Goal: Book appointment/travel/reservation

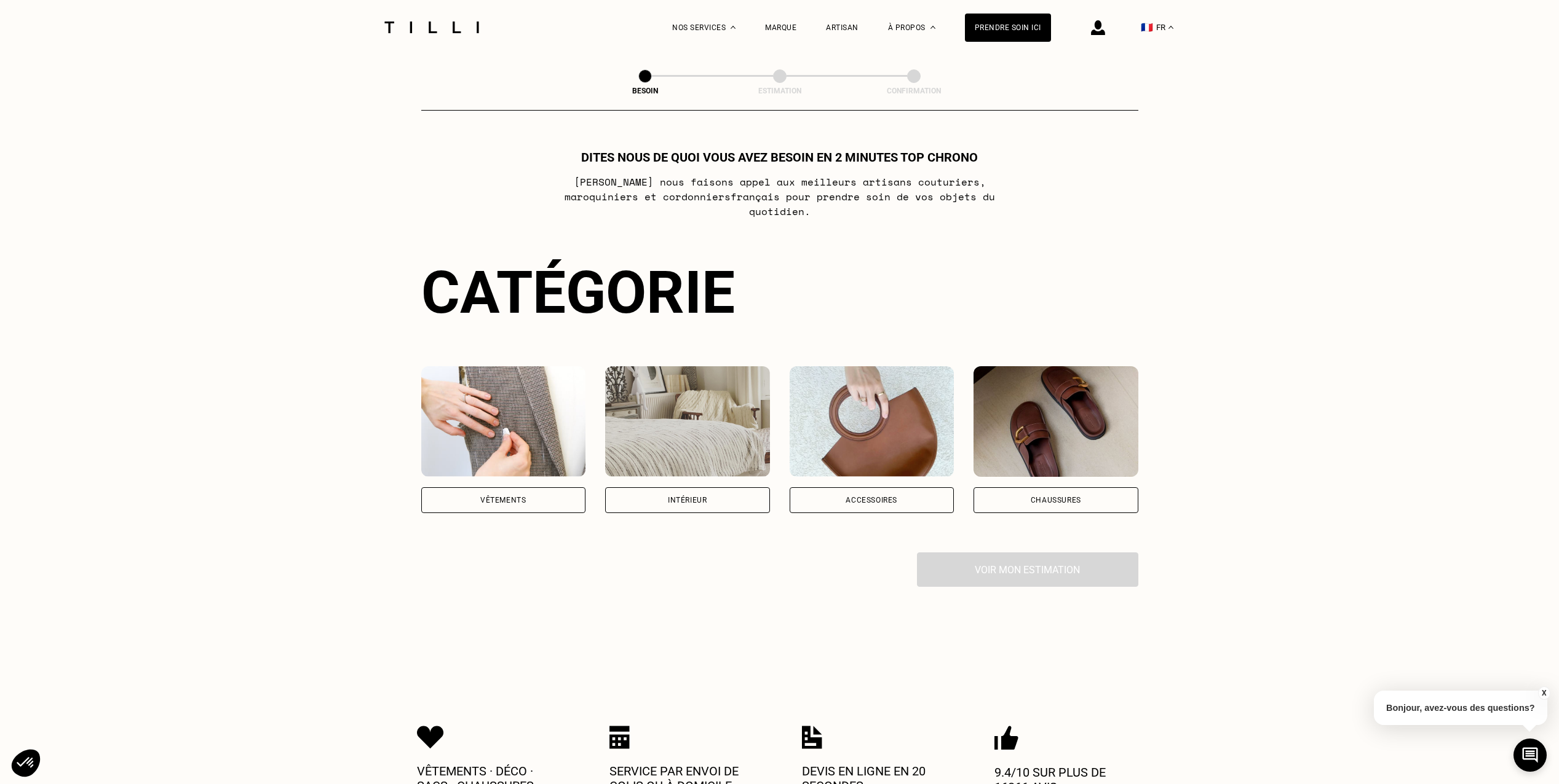
click at [553, 495] on div "Vêtements" at bounding box center [504, 500] width 165 height 26
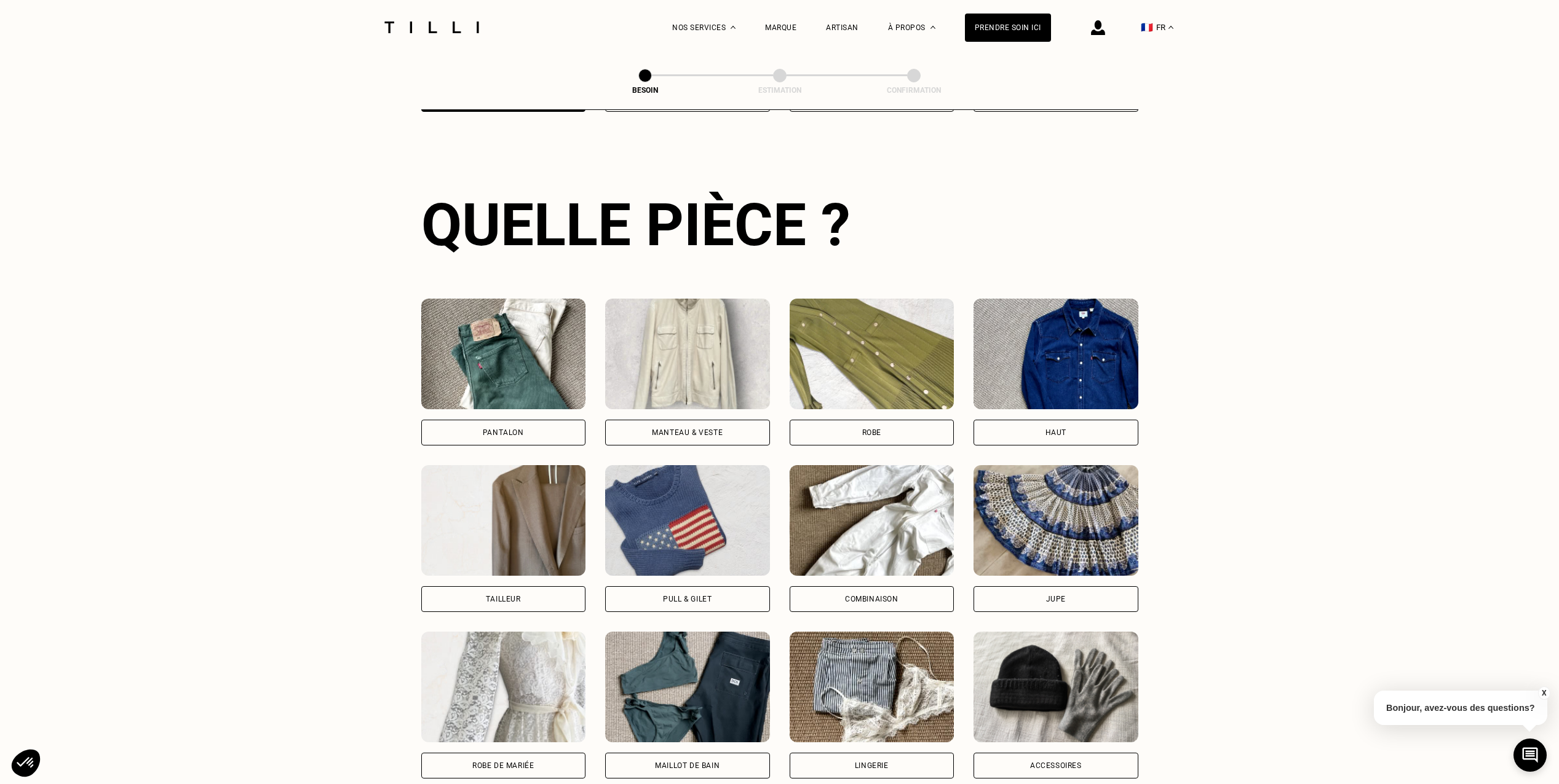
scroll to position [444, 0]
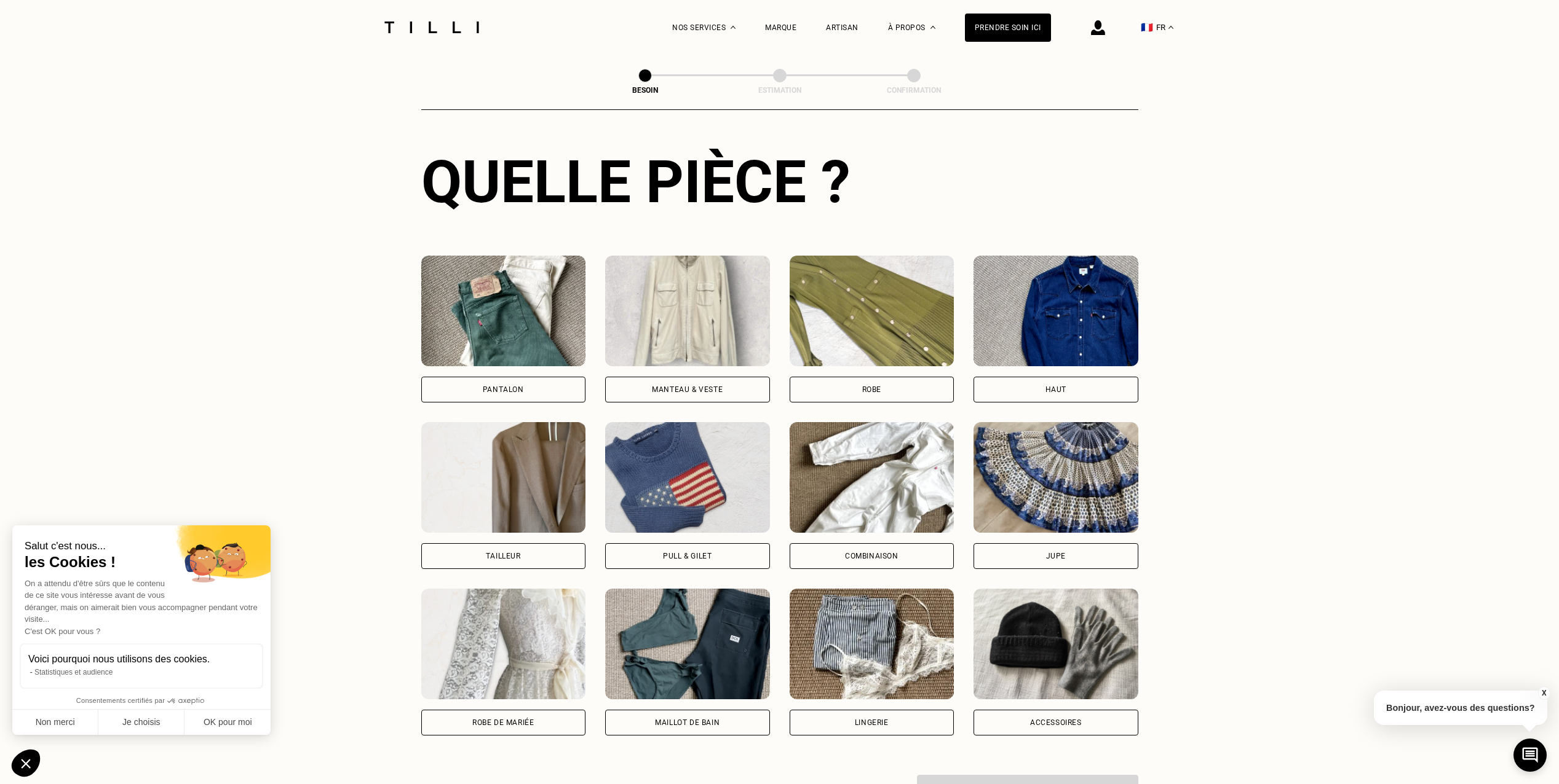
click at [557, 377] on div "Pantalon" at bounding box center [504, 389] width 165 height 26
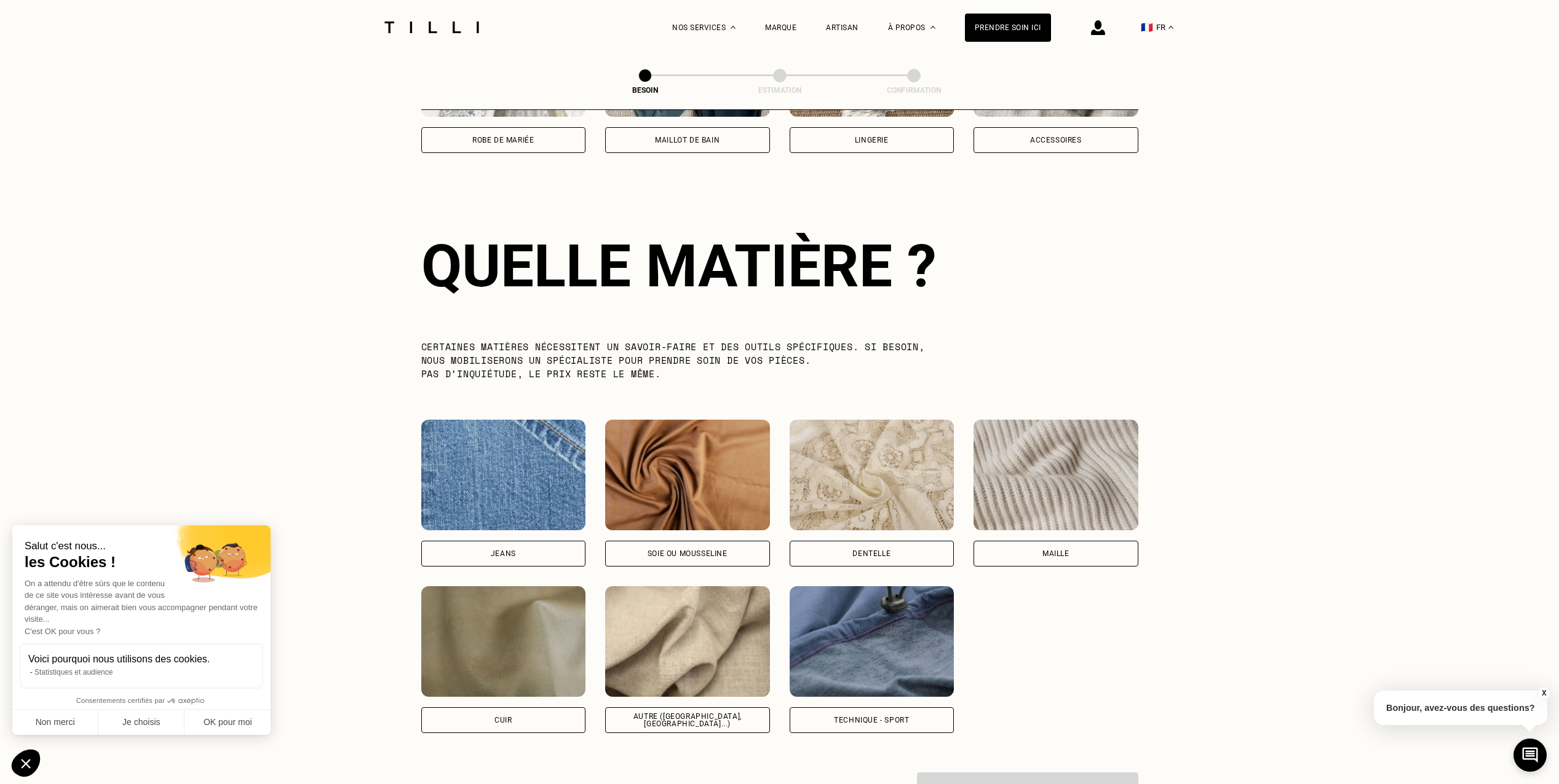
scroll to position [1070, 0]
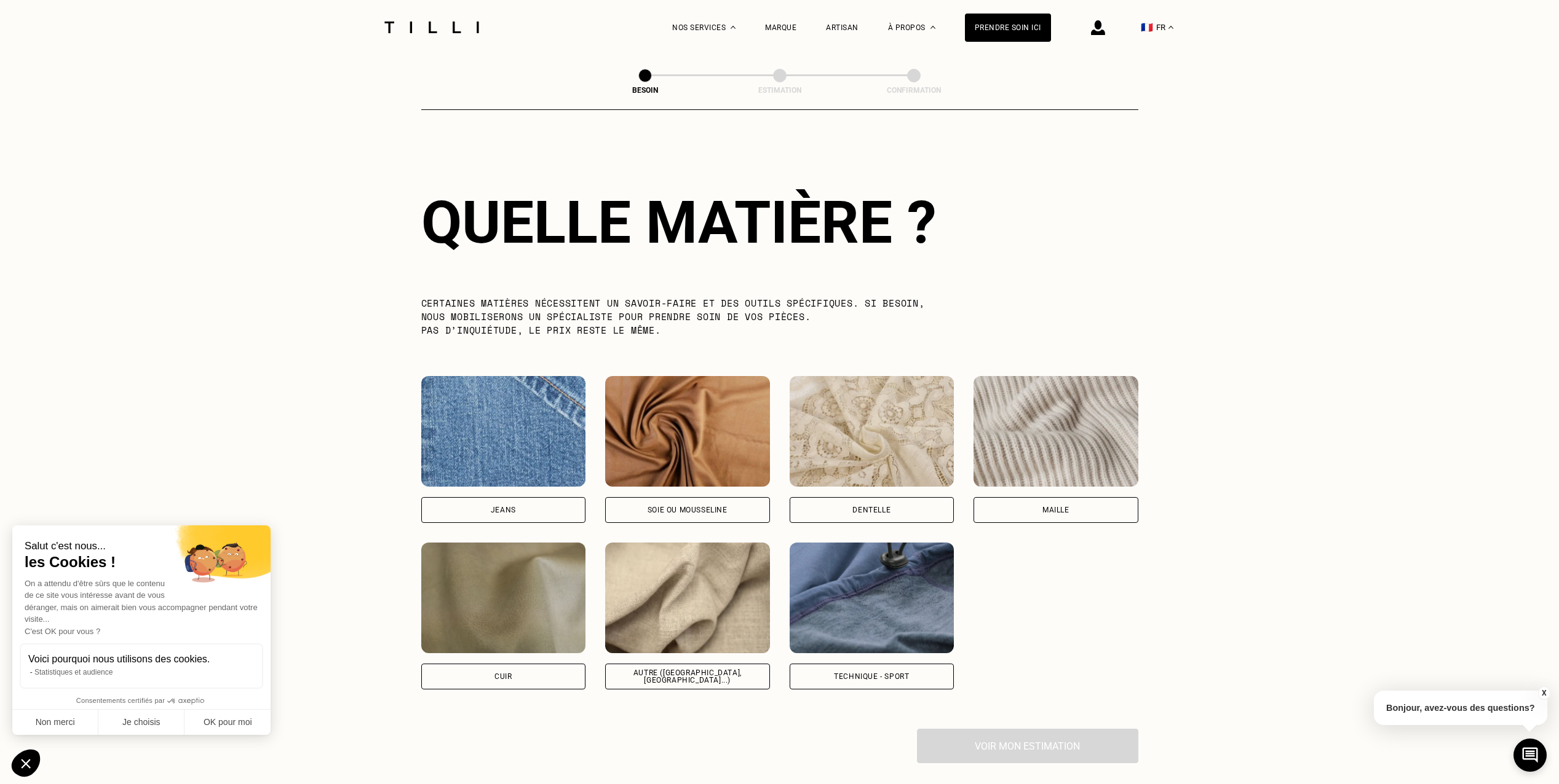
click at [678, 669] on div "Autre ([GEOGRAPHIC_DATA], [GEOGRAPHIC_DATA]...)" at bounding box center [688, 677] width 144 height 14
select select "FR"
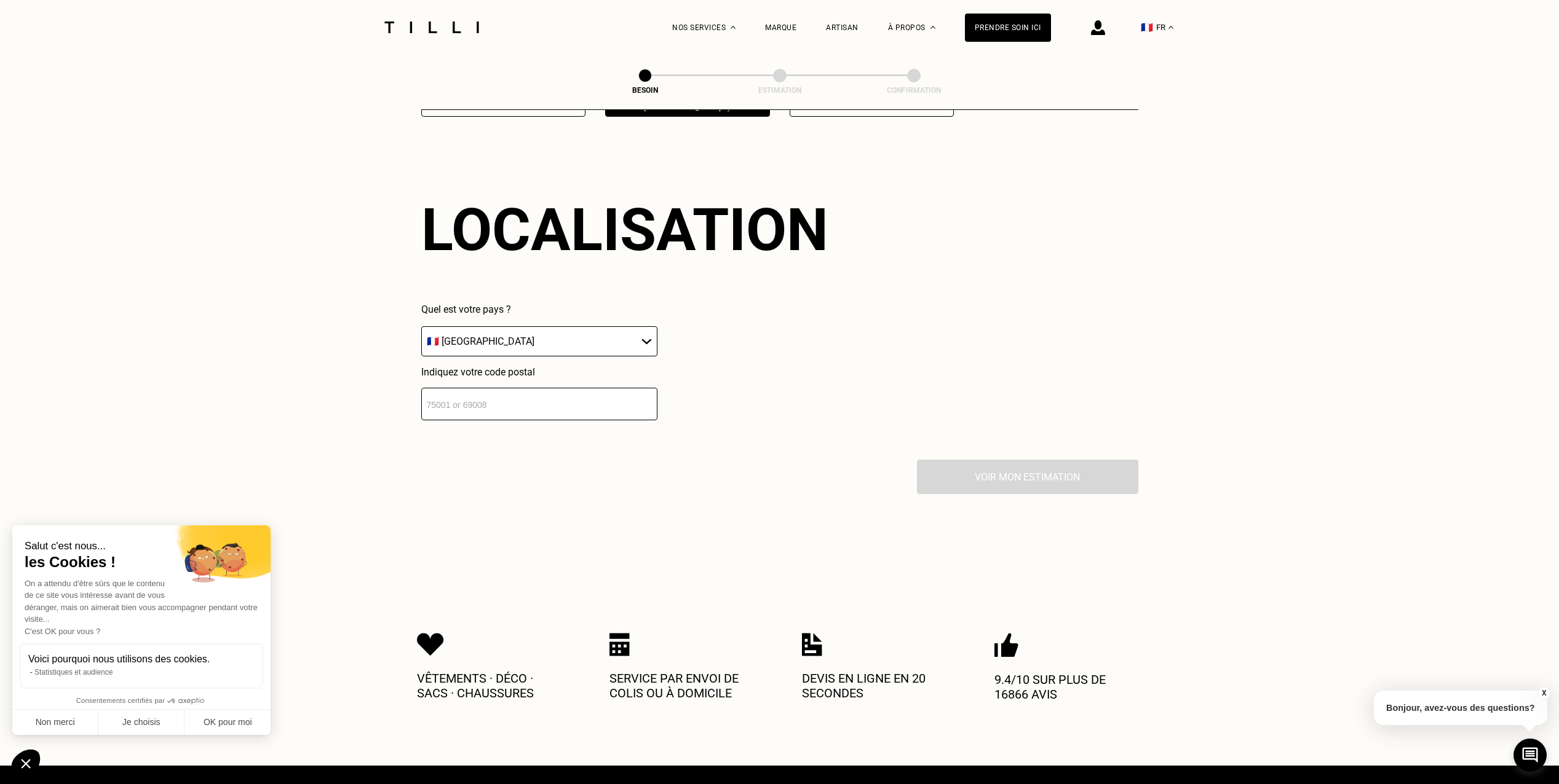
scroll to position [1652, 0]
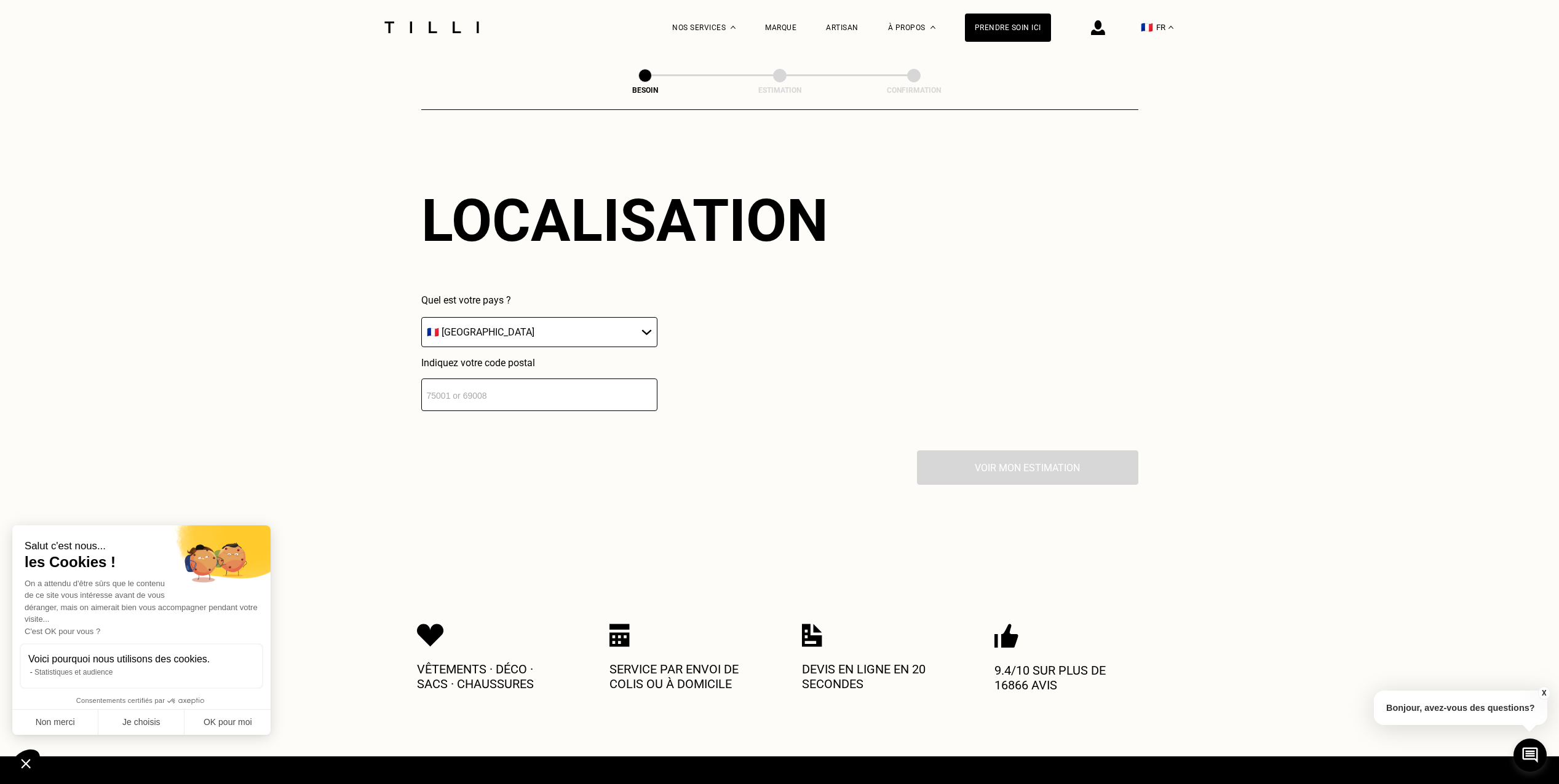
click at [496, 384] on input "number" at bounding box center [539, 394] width 236 height 32
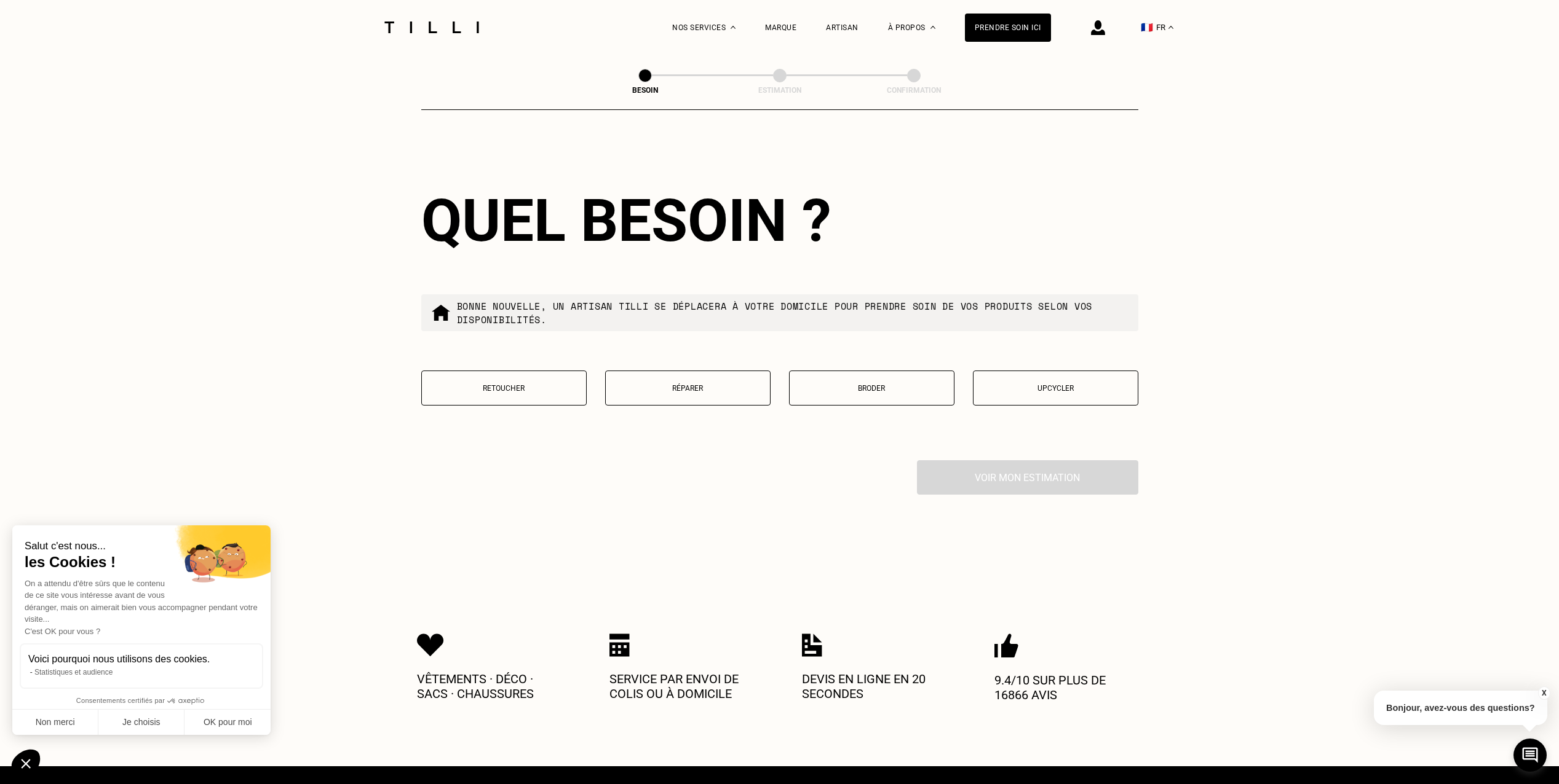
scroll to position [1958, 0]
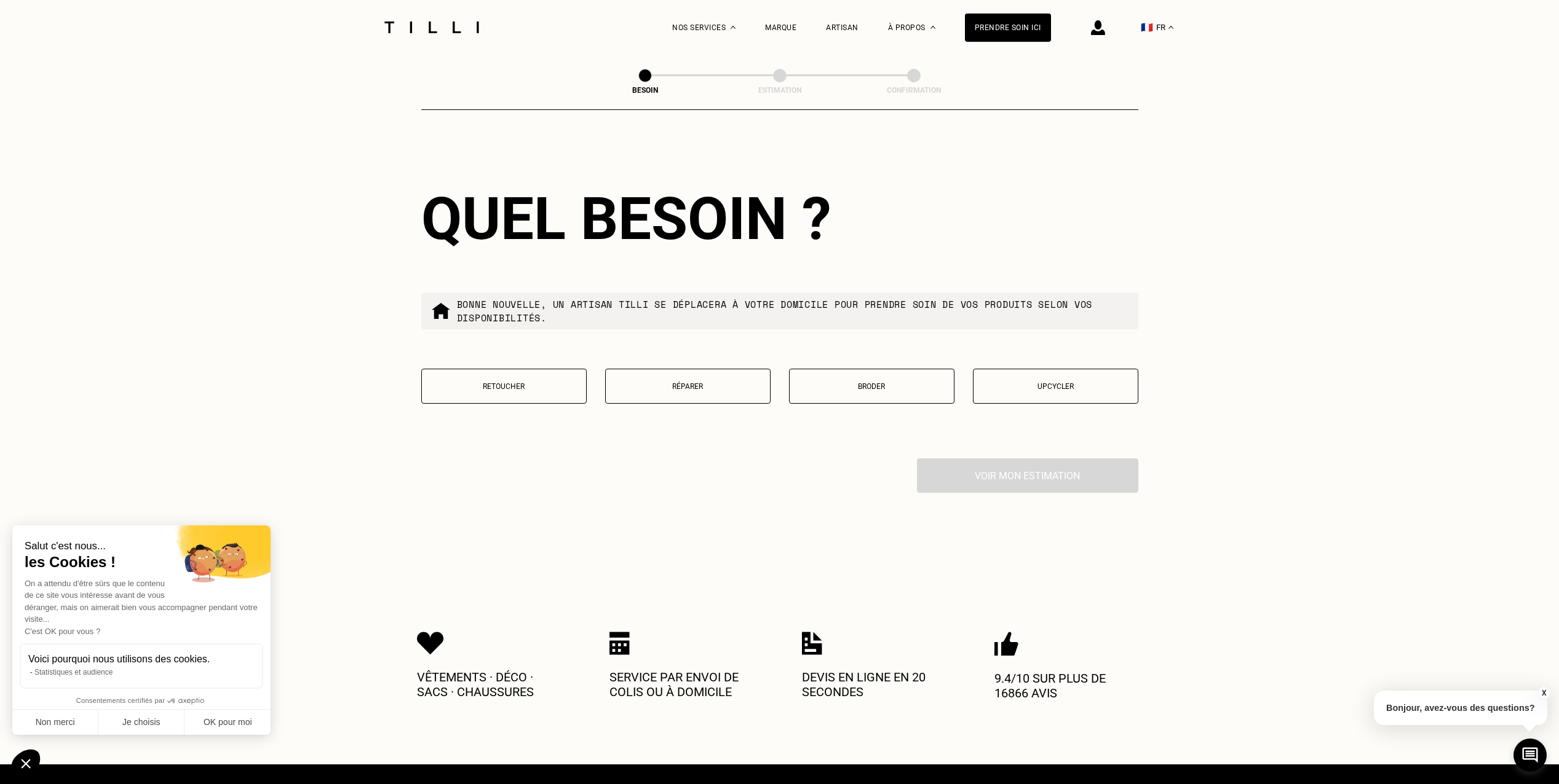
type input "77600"
click at [497, 387] on button "Retoucher" at bounding box center [504, 386] width 165 height 35
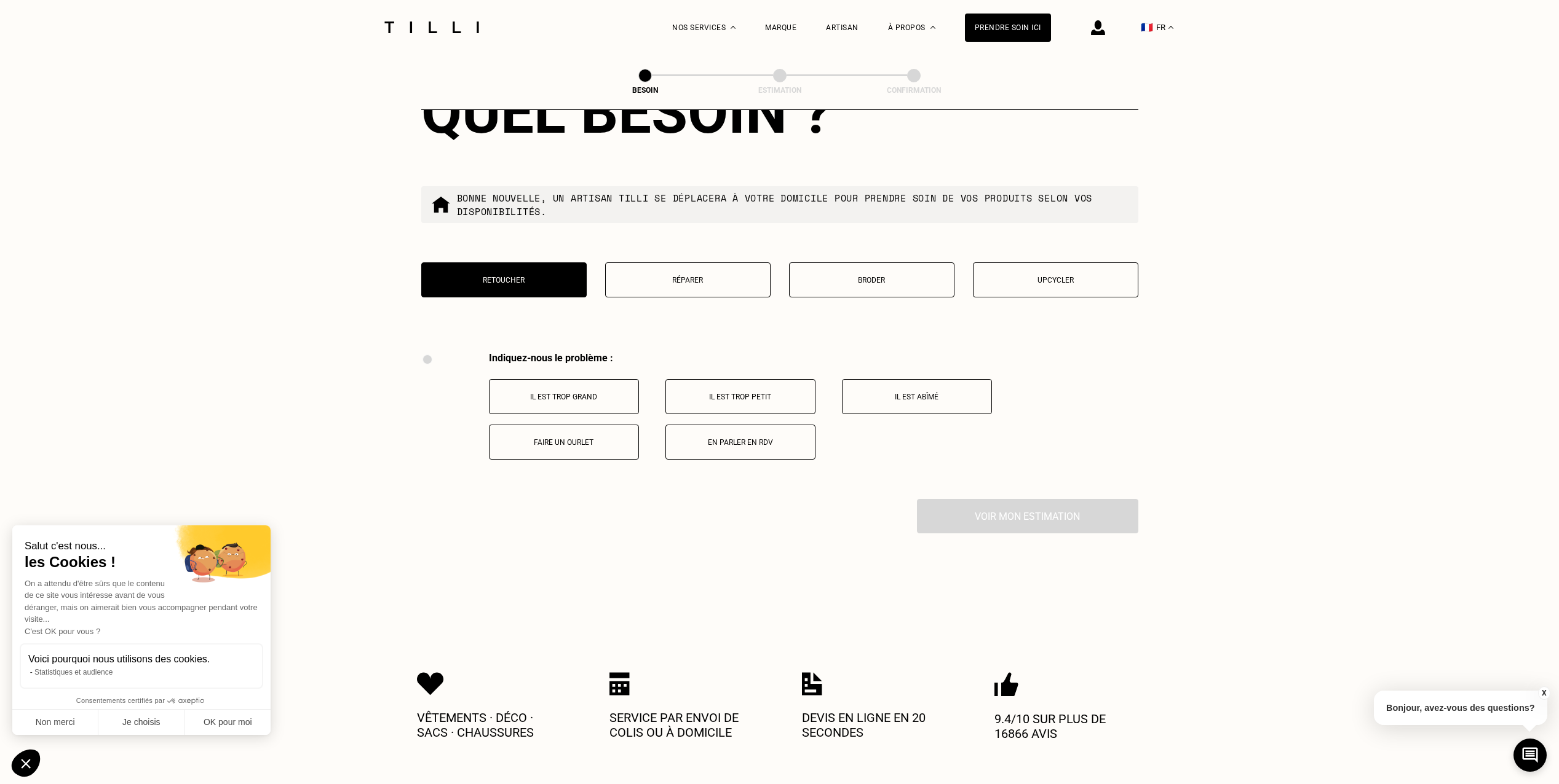
scroll to position [2089, 0]
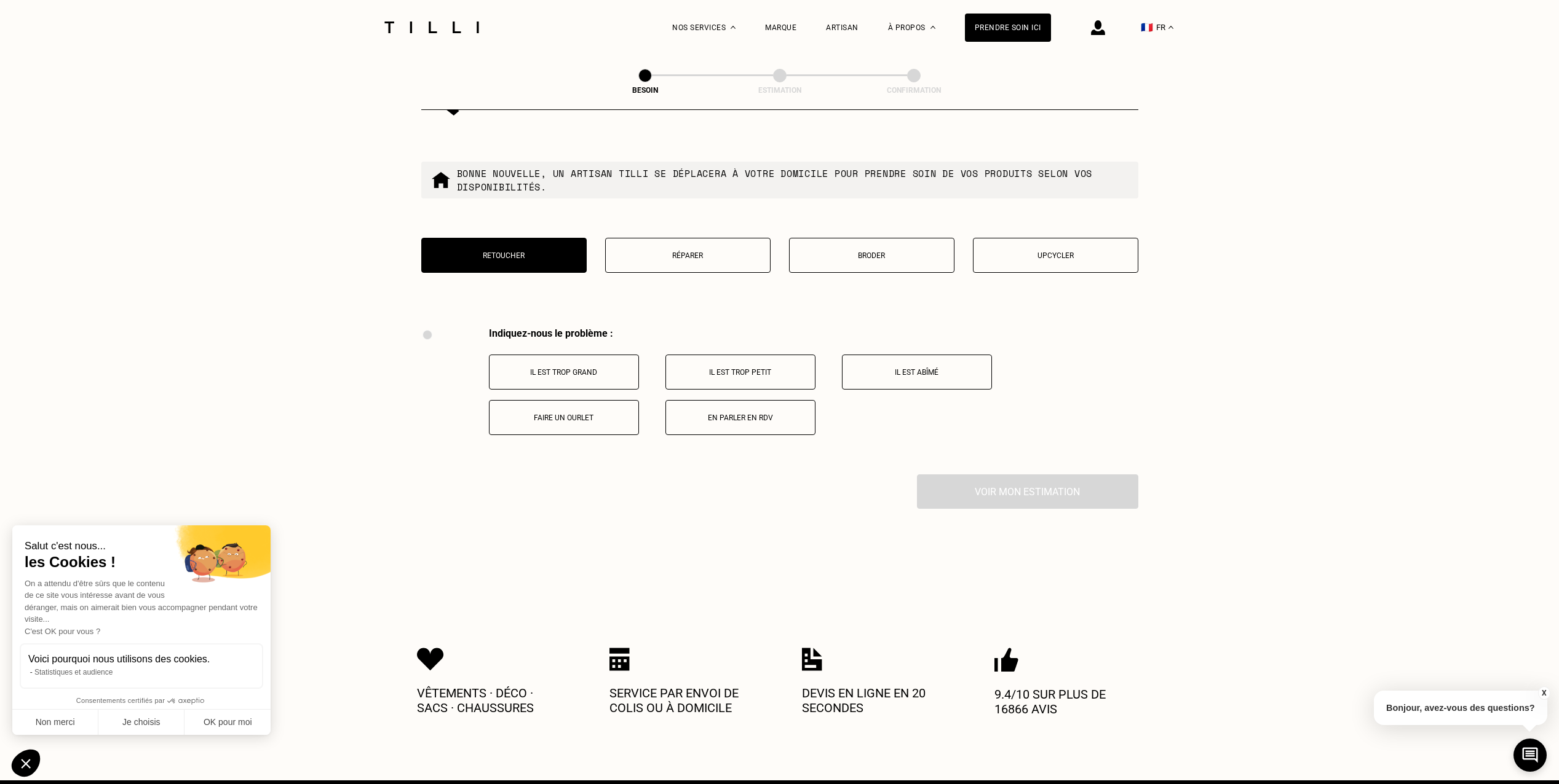
click at [597, 368] on p "Il est trop grand" at bounding box center [563, 372] width 136 height 9
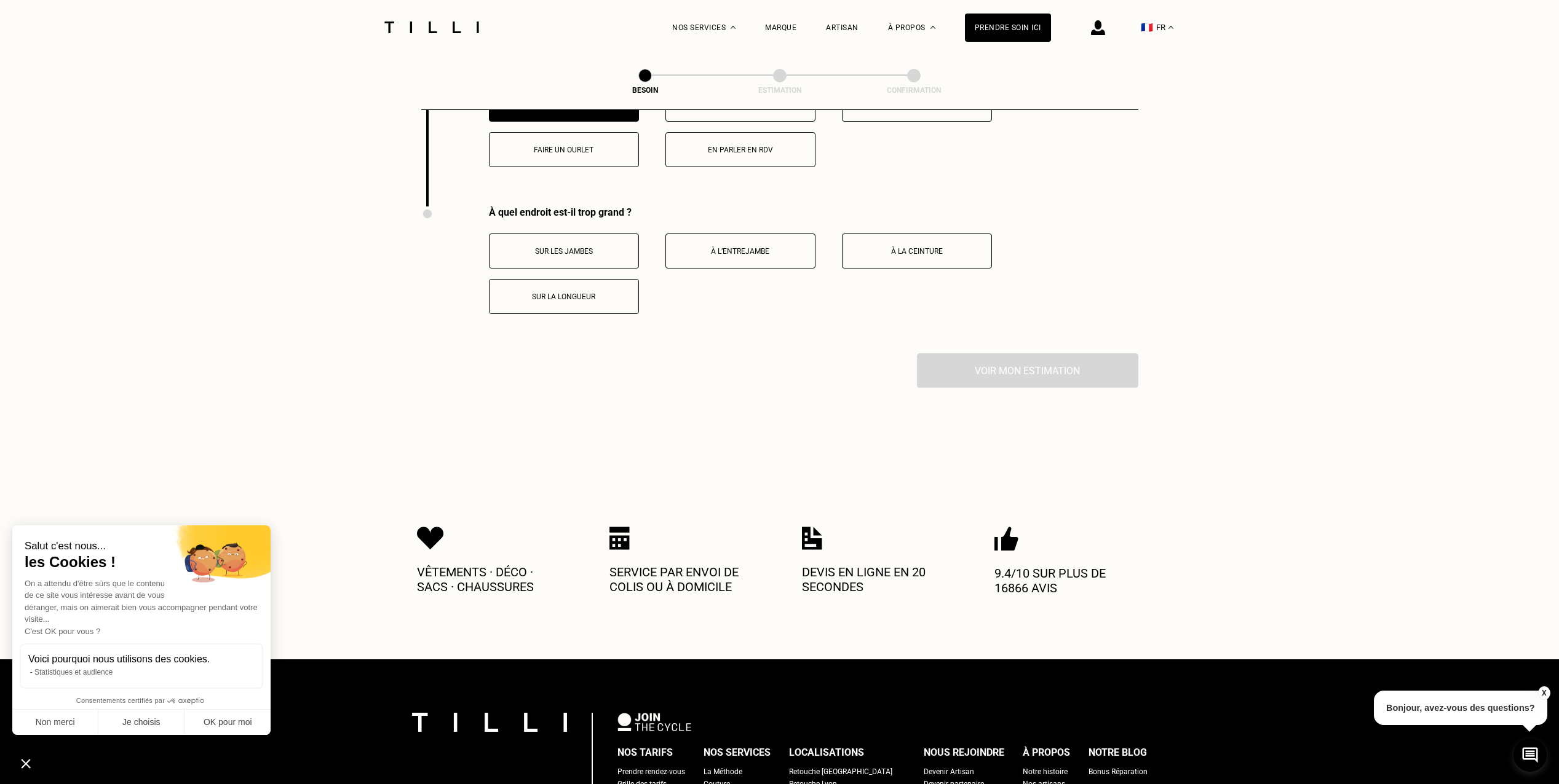
scroll to position [2174, 0]
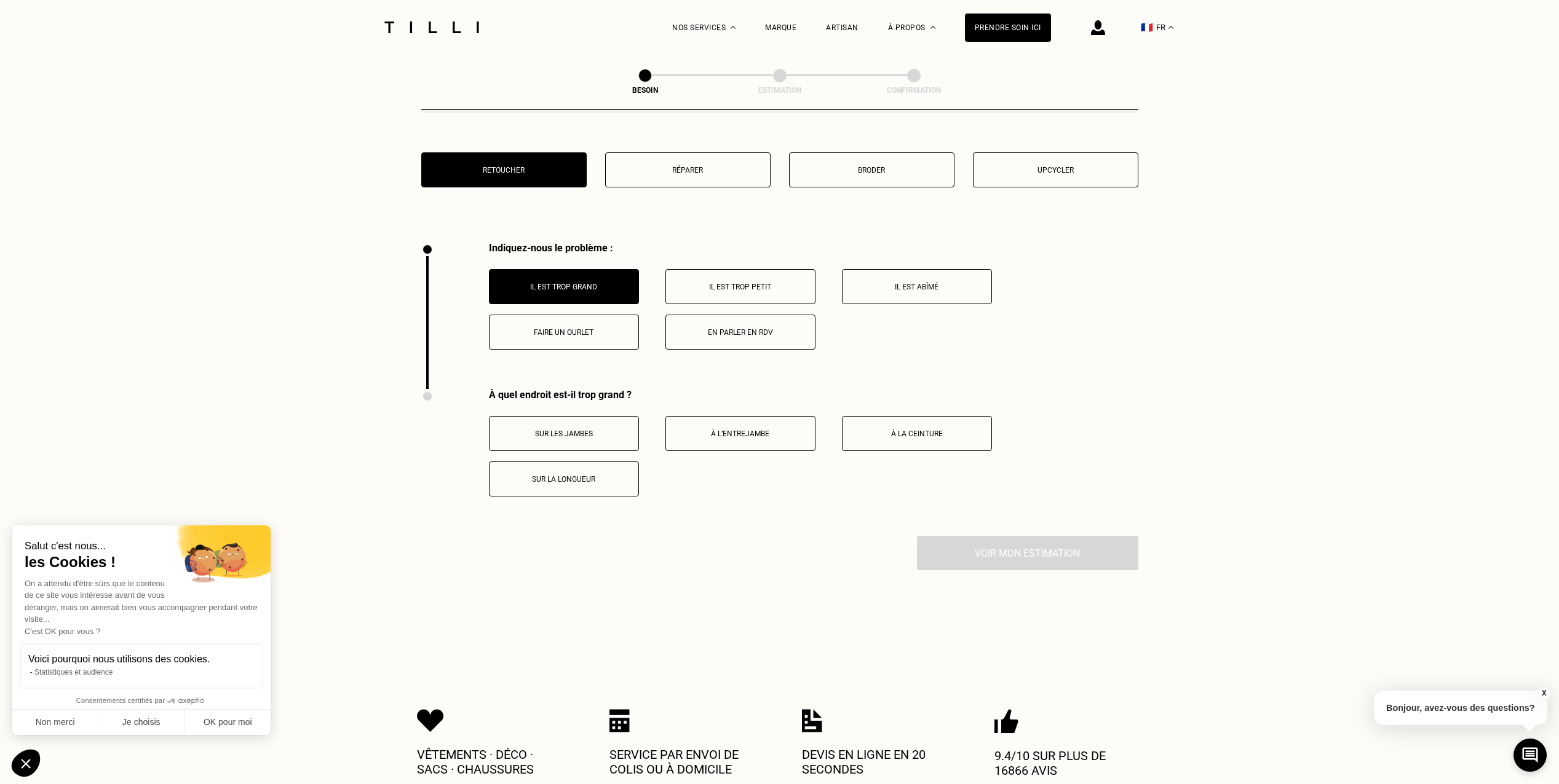
click at [565, 337] on button "Faire un ourlet" at bounding box center [564, 332] width 150 height 35
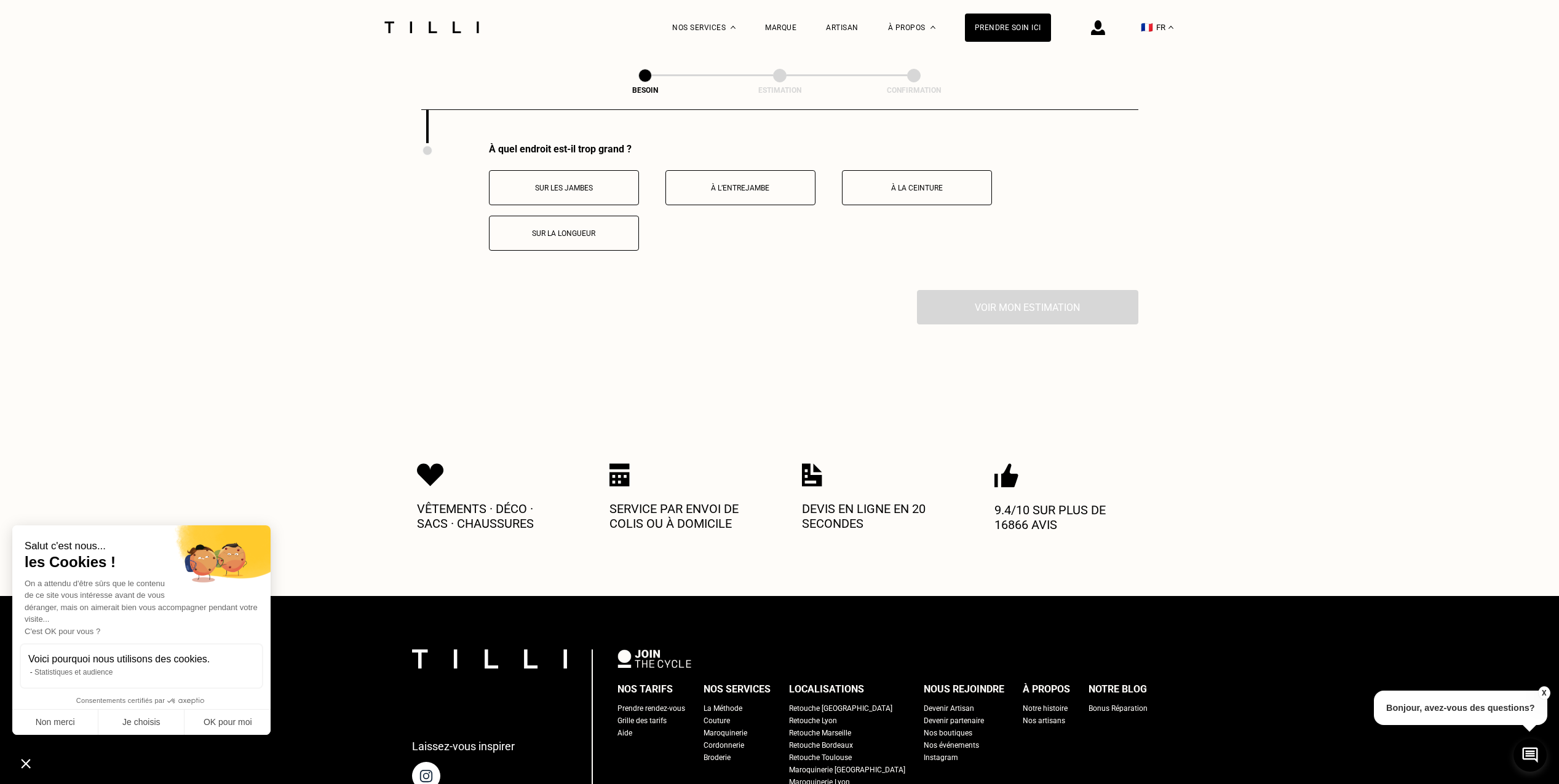
scroll to position [2235, 0]
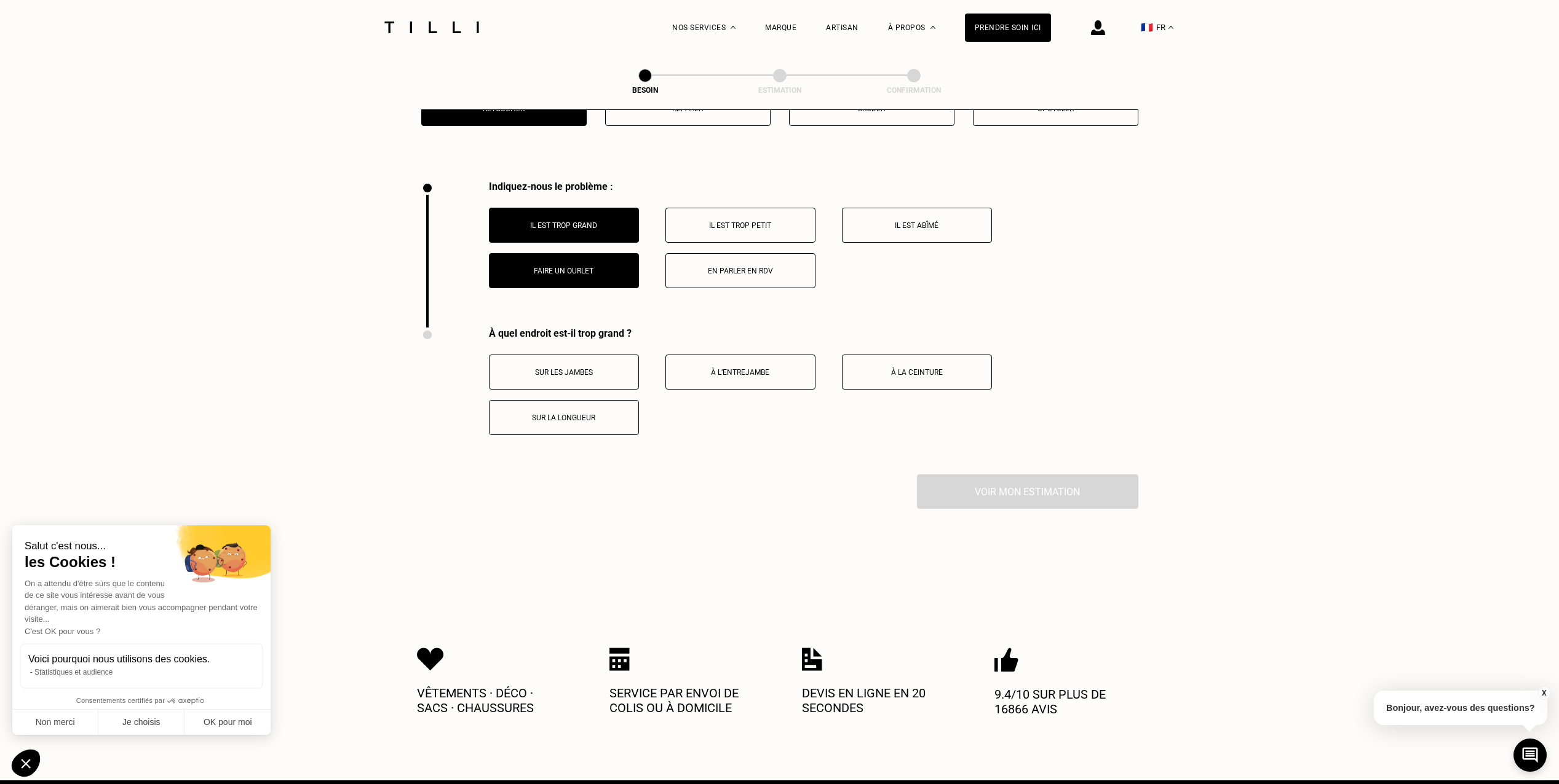
click at [925, 371] on button "À la ceinture" at bounding box center [917, 372] width 150 height 35
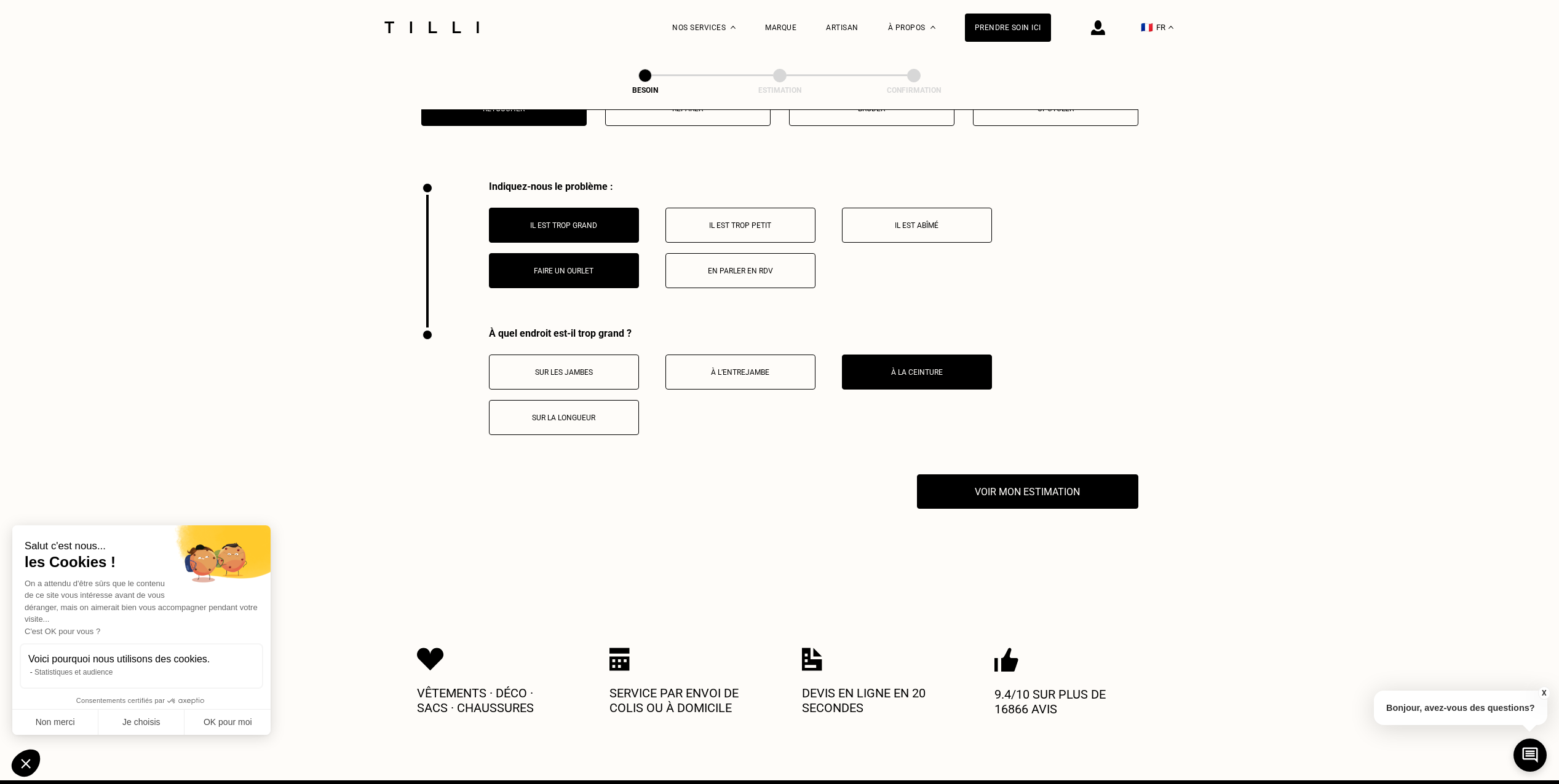
click at [561, 423] on button "Sur la longueur" at bounding box center [564, 417] width 150 height 35
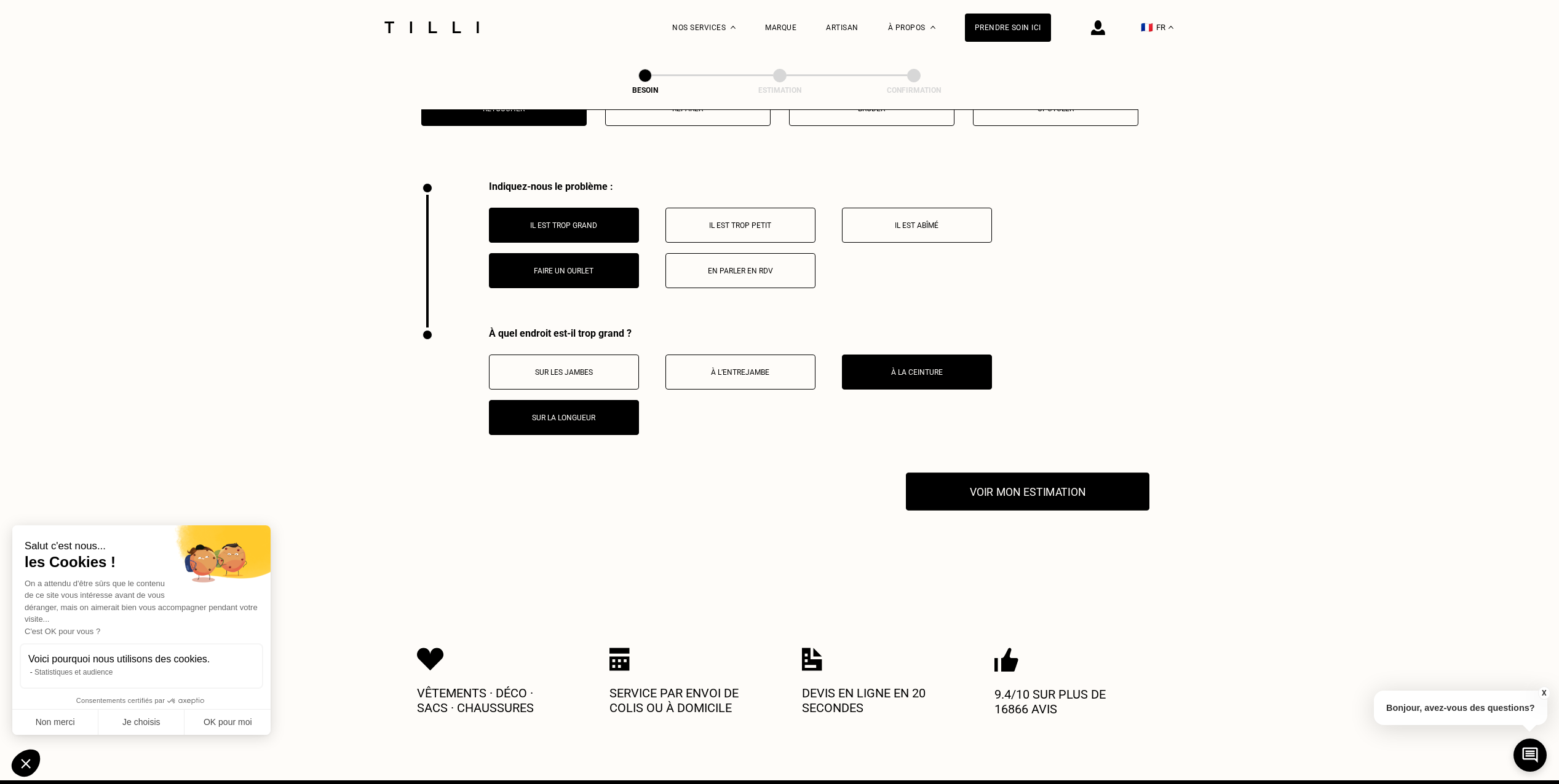
click at [991, 481] on button "Voir mon estimation" at bounding box center [1027, 492] width 244 height 38
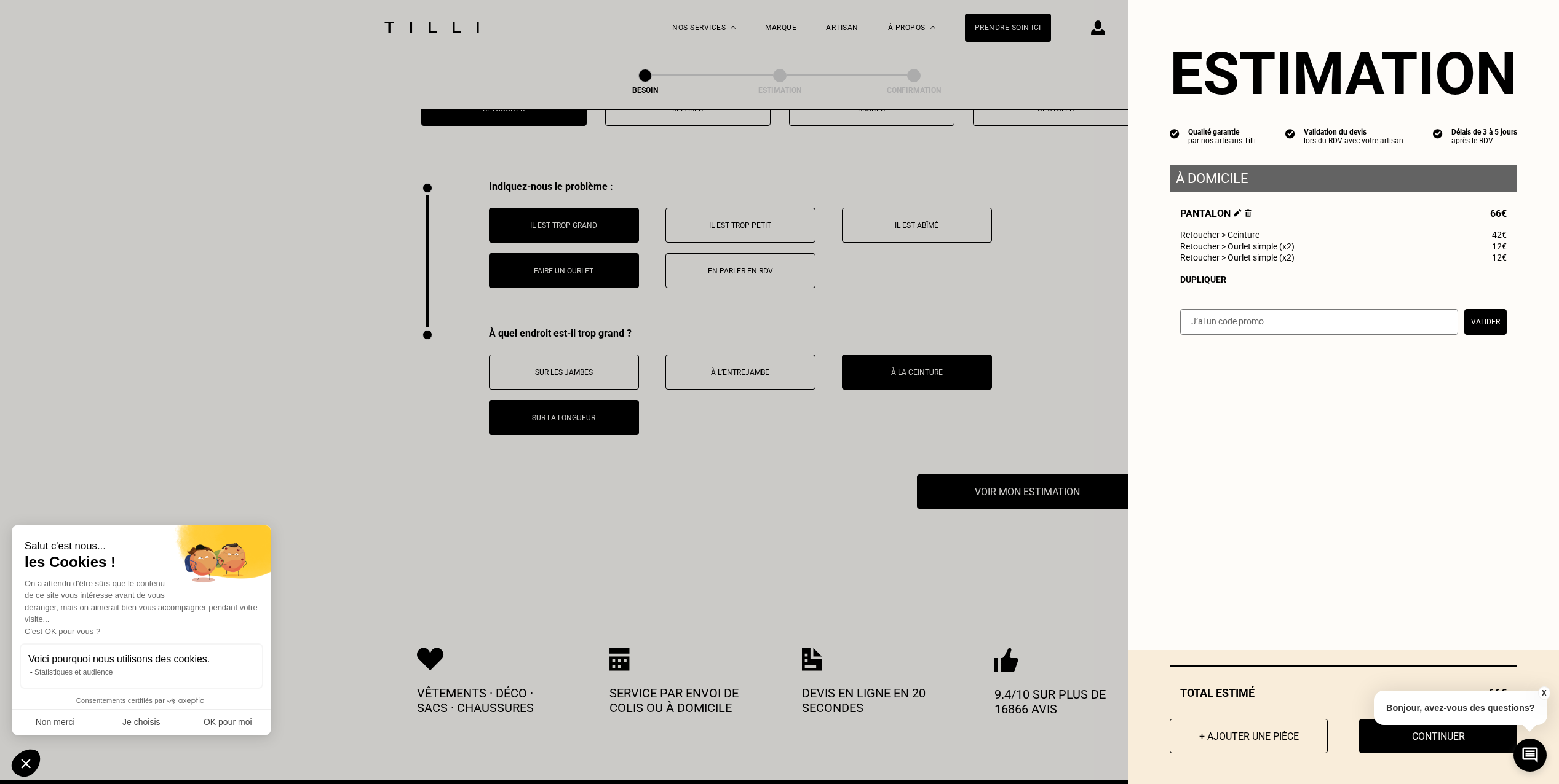
click at [1543, 692] on button "X" at bounding box center [1543, 693] width 13 height 14
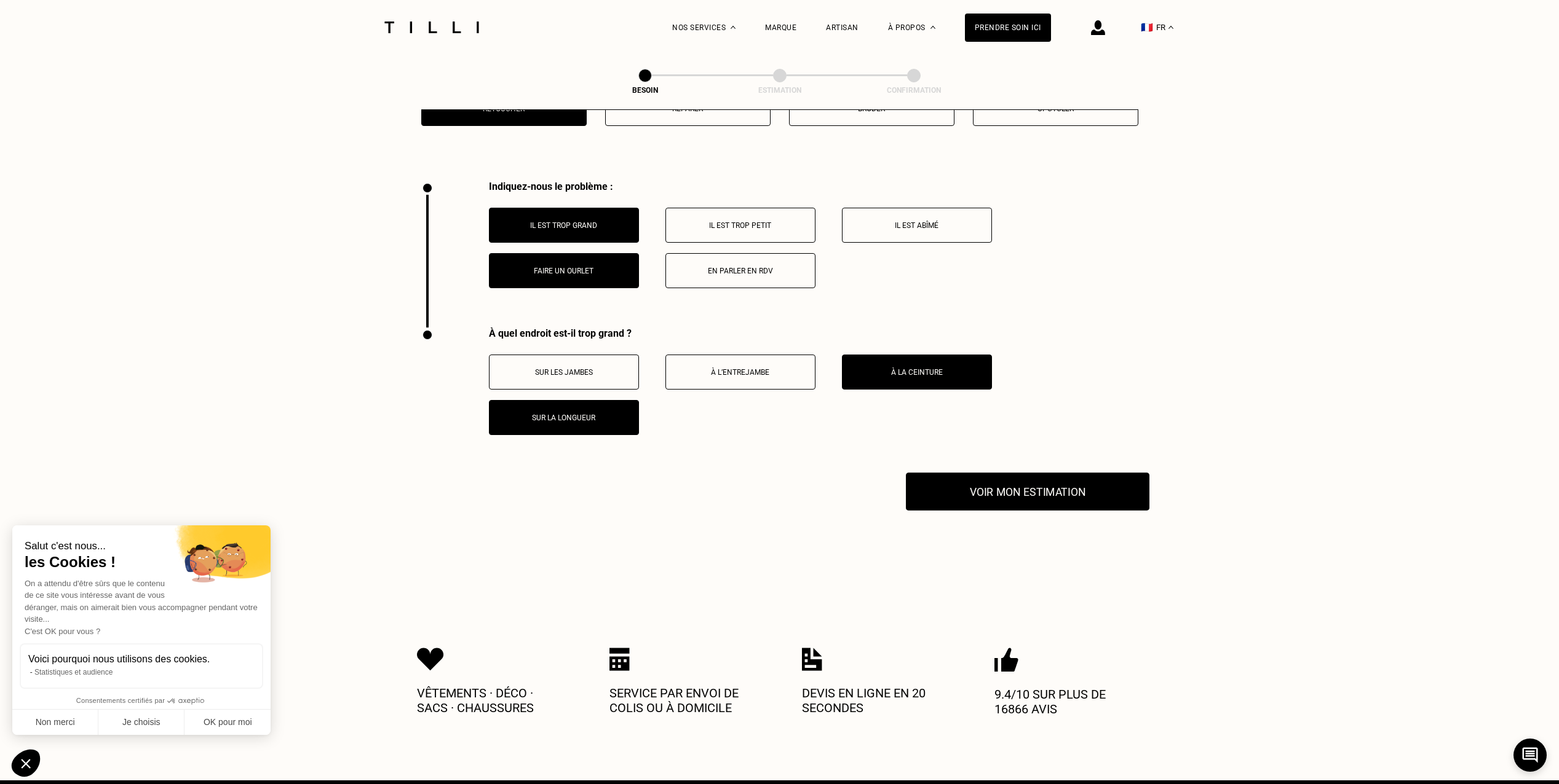
click at [996, 484] on button "Voir mon estimation" at bounding box center [1027, 492] width 244 height 38
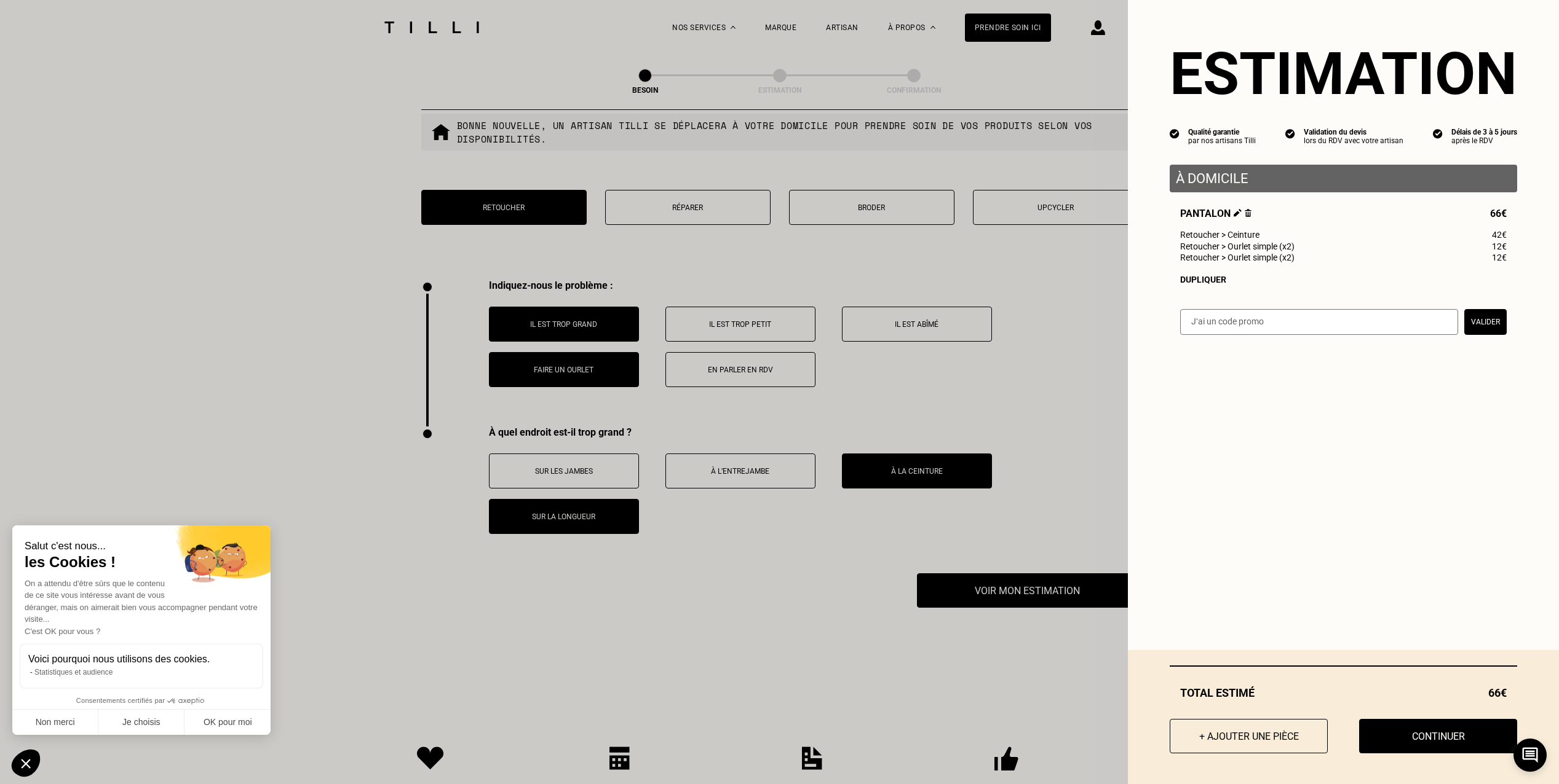
scroll to position [1990, 0]
